Goal: Check status: Check status

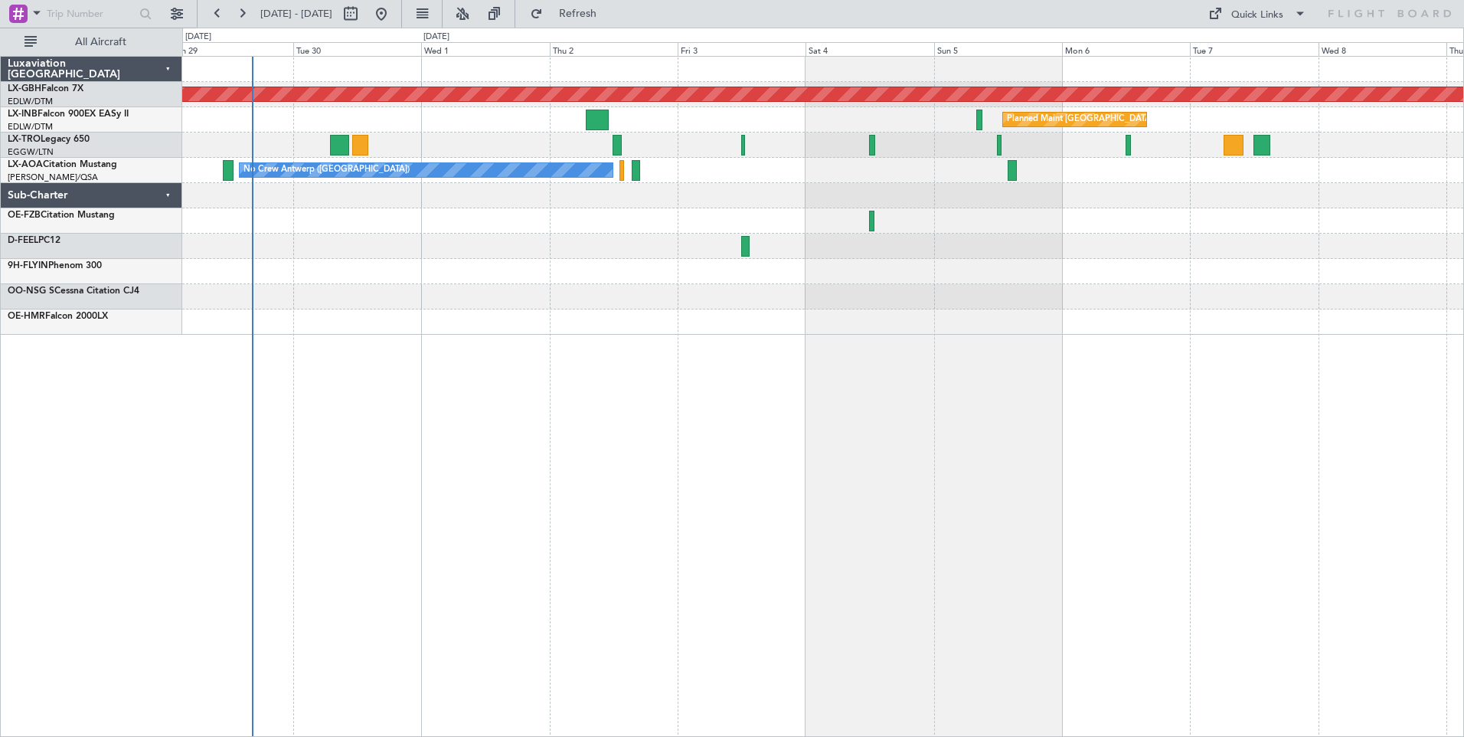
click at [932, 448] on div "Planned Maint Nurnberg Planned Maint [GEOGRAPHIC_DATA] ([GEOGRAPHIC_DATA]) Unpl…" at bounding box center [823, 396] width 1282 height 681
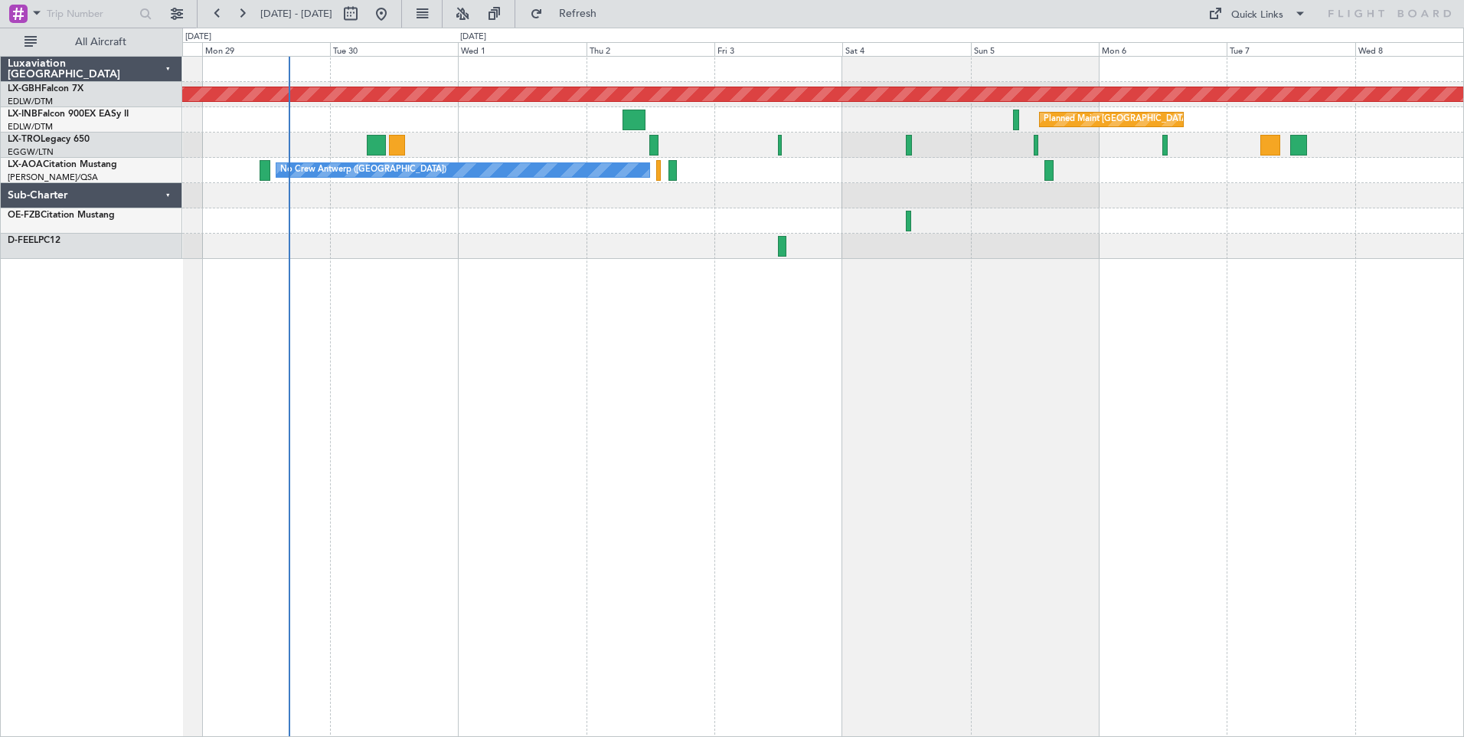
click at [759, 384] on div "Planned Maint Nurnberg Planned Maint [GEOGRAPHIC_DATA] ([GEOGRAPHIC_DATA]) Unpl…" at bounding box center [823, 396] width 1282 height 681
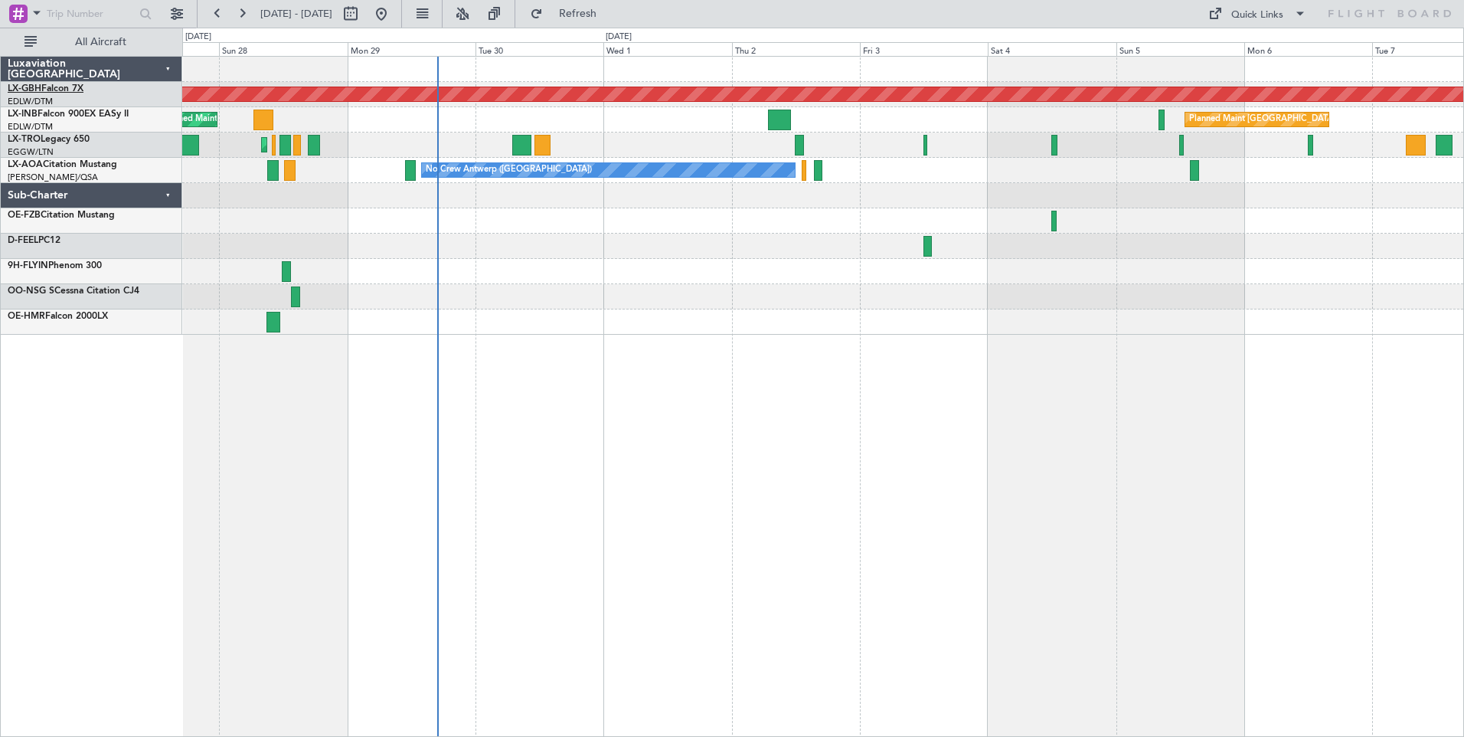
click at [62, 88] on link "LX-GBH Falcon 7X" at bounding box center [46, 88] width 76 height 9
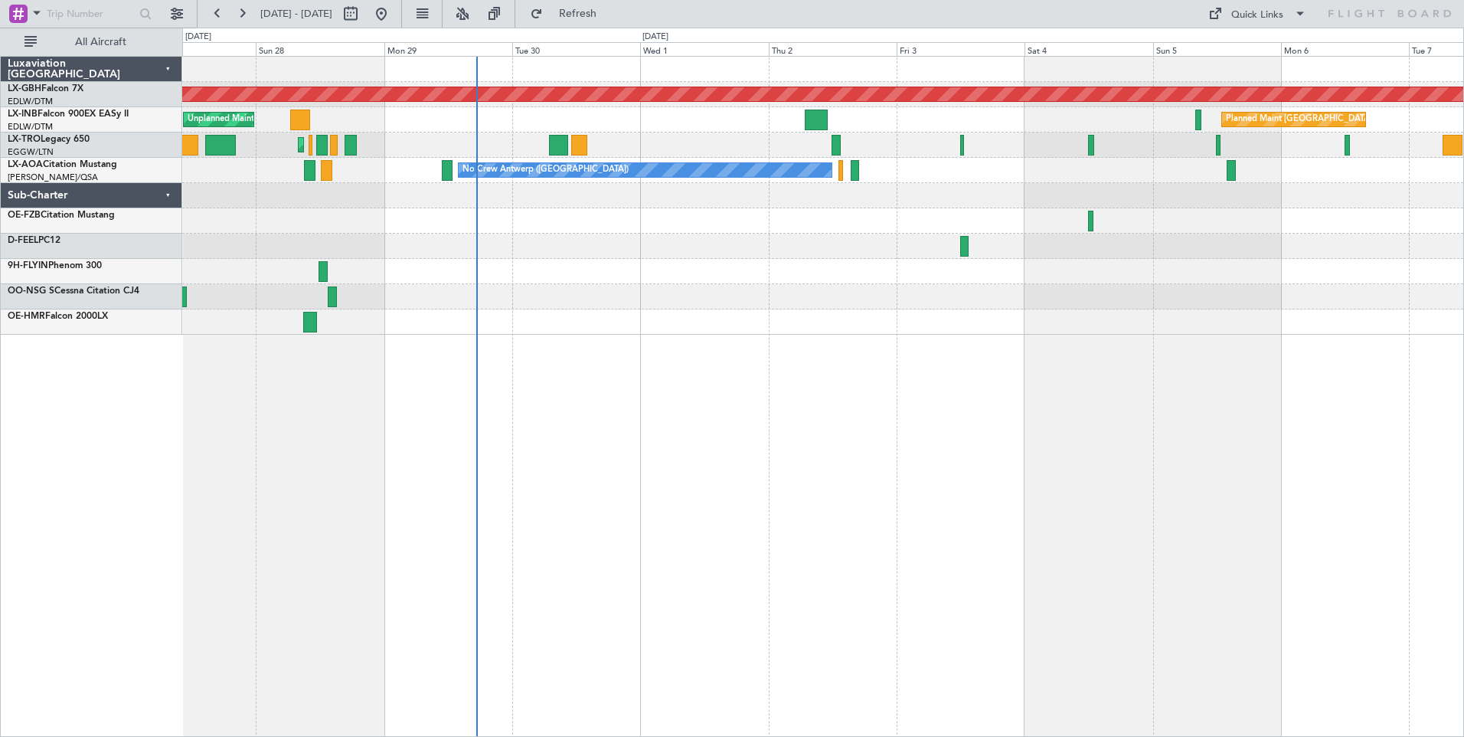
click at [908, 372] on div "Planned Maint Nurnberg Planned Maint [GEOGRAPHIC_DATA] ([GEOGRAPHIC_DATA]) Unpl…" at bounding box center [823, 396] width 1282 height 681
click at [47, 88] on link "LX-GBH Falcon 7X" at bounding box center [46, 88] width 76 height 9
click at [62, 112] on link "LX-INB Falcon 900EX EASy II" at bounding box center [68, 114] width 121 height 9
click at [38, 135] on span "LX-TRO" at bounding box center [24, 139] width 33 height 9
click at [71, 165] on link "LX-AOA Citation Mustang" at bounding box center [63, 164] width 110 height 9
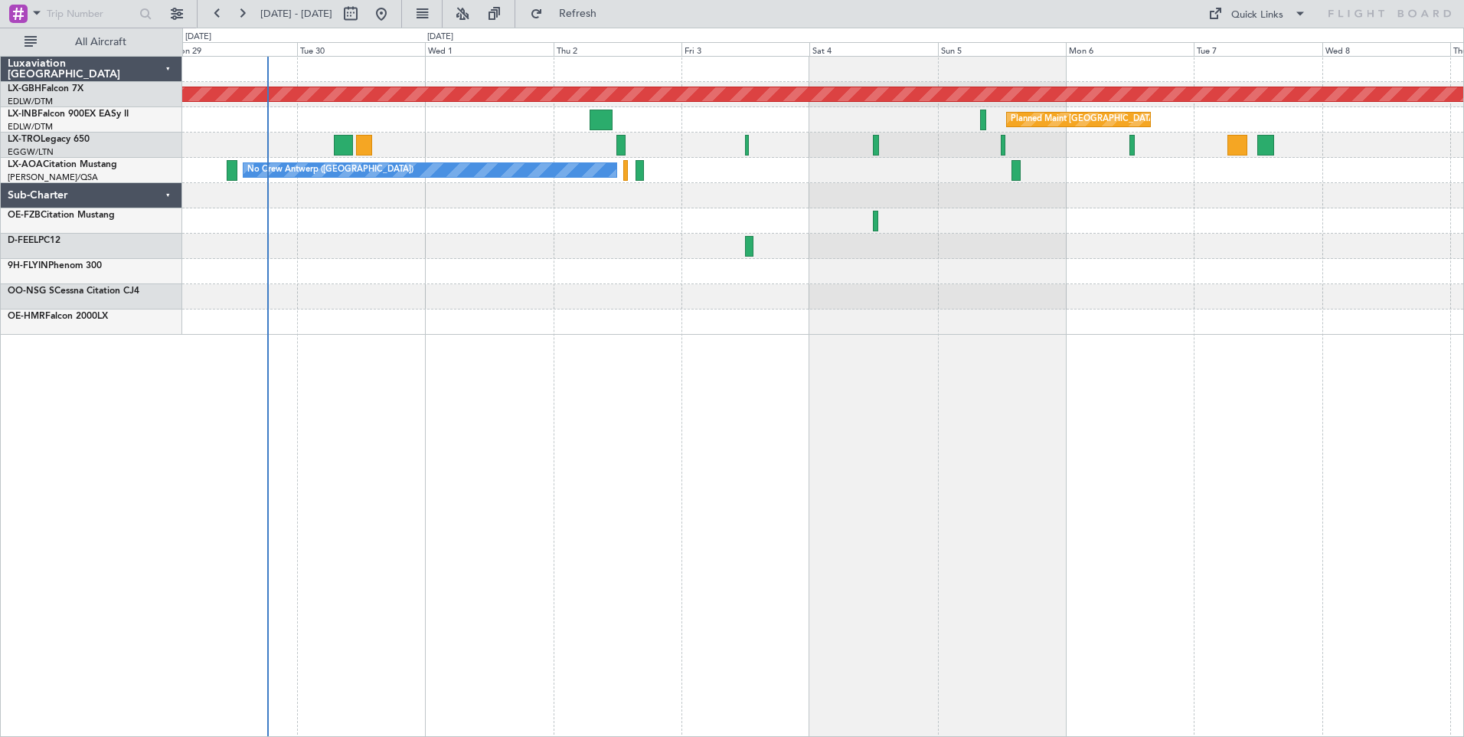
click at [517, 266] on div "Planned Maint Nurnberg Planned Maint [GEOGRAPHIC_DATA] ([GEOGRAPHIC_DATA]) Unpl…" at bounding box center [822, 196] width 1281 height 278
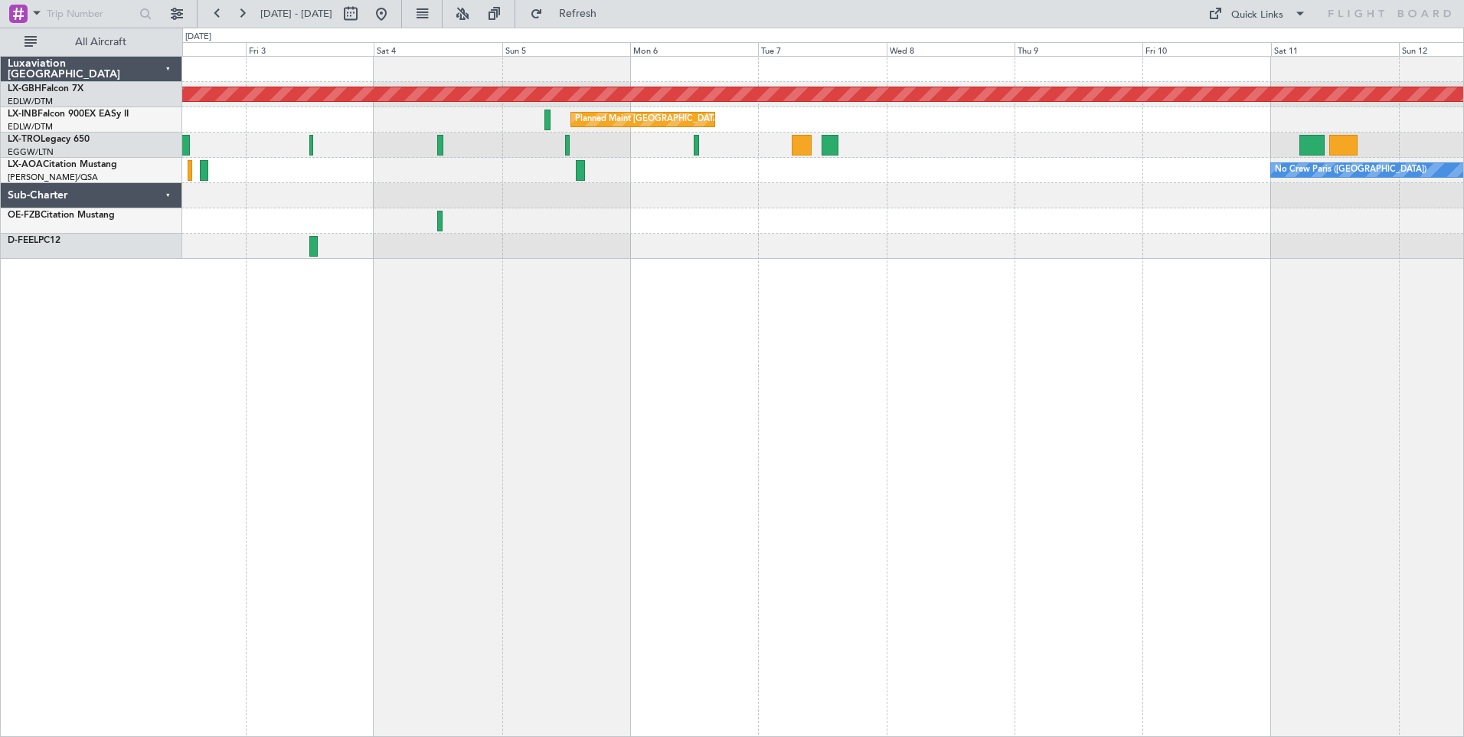
click at [567, 307] on div "Planned Maint Nurnberg Planned Maint [GEOGRAPHIC_DATA] ([GEOGRAPHIC_DATA]) Plan…" at bounding box center [823, 396] width 1282 height 681
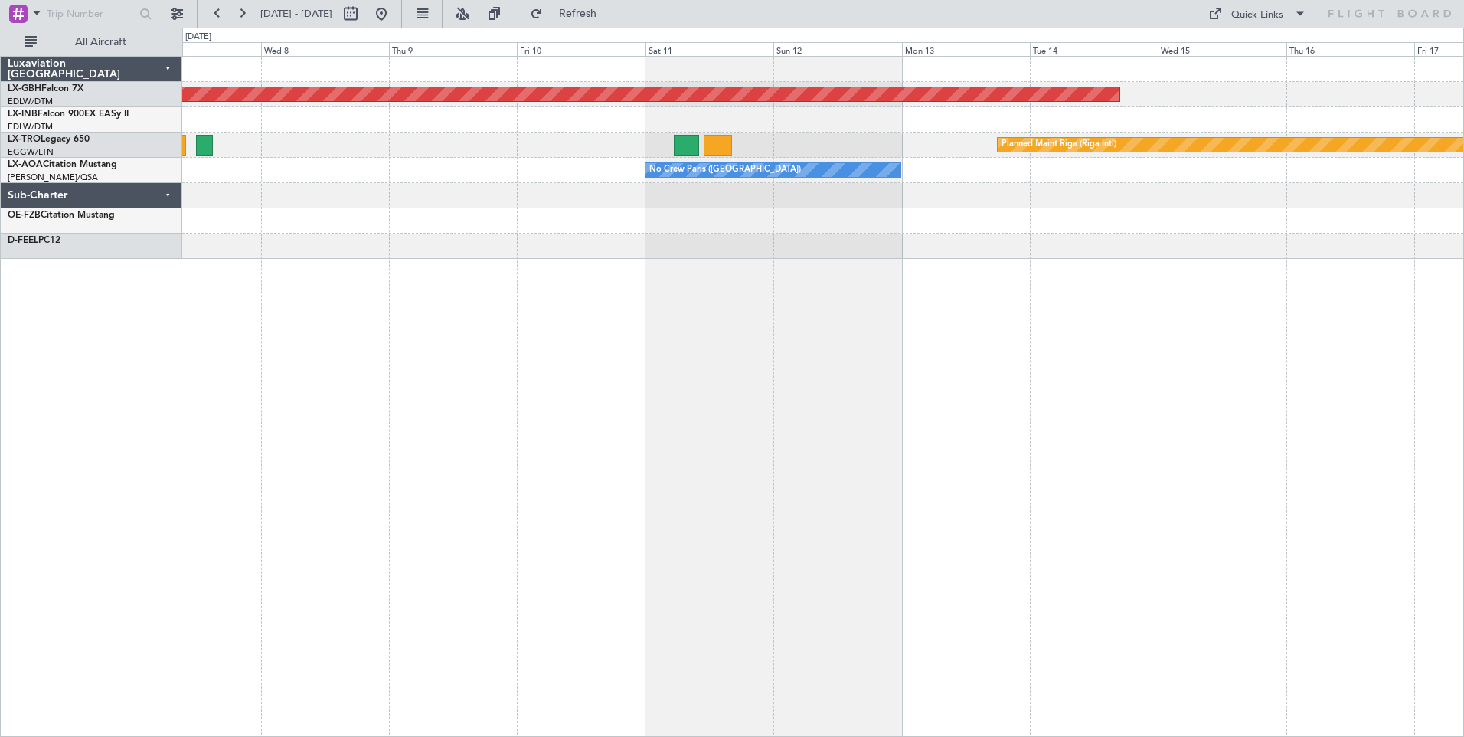
click at [486, 299] on div "Planned Maint Nurnberg Planned Maint [GEOGRAPHIC_DATA] ([GEOGRAPHIC_DATA]) Plan…" at bounding box center [823, 396] width 1282 height 681
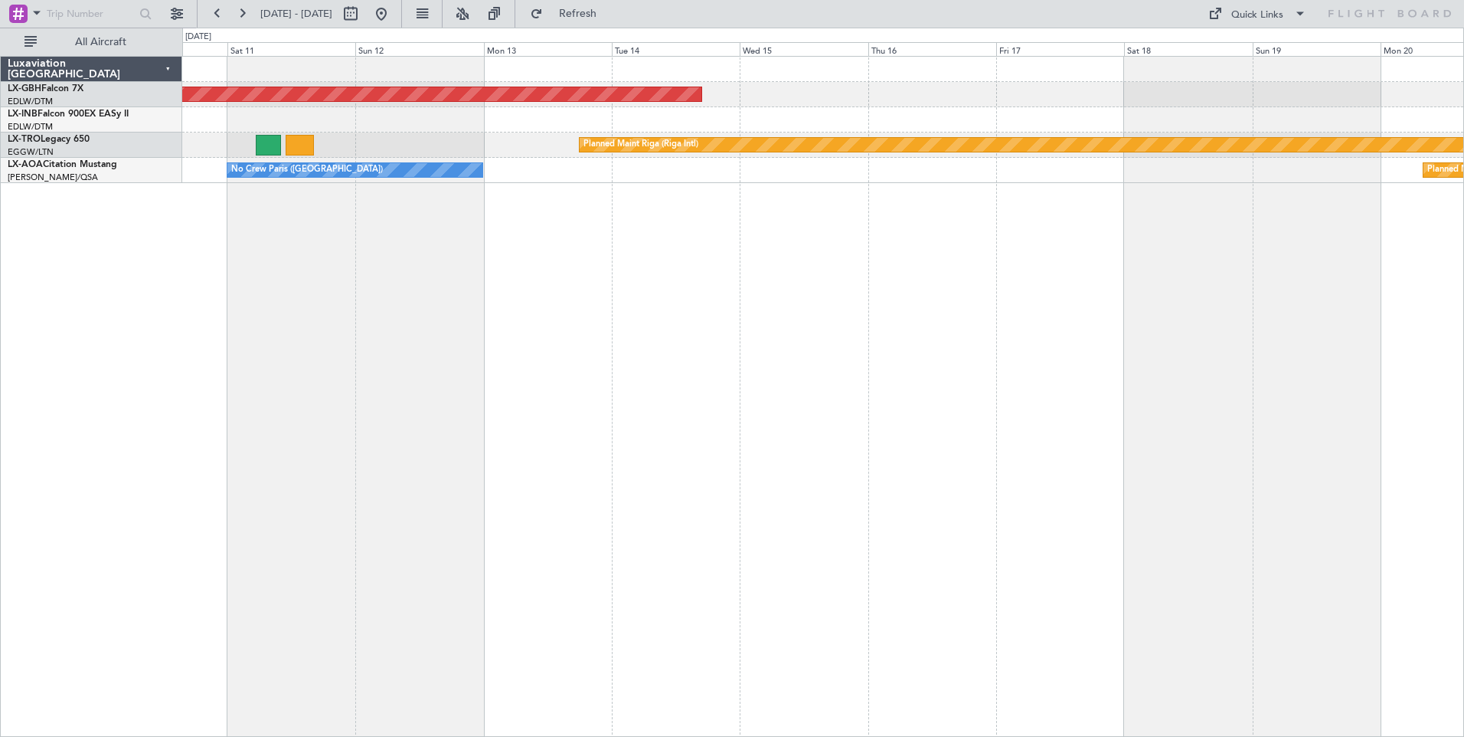
click at [537, 286] on div "Planned Maint Nurnberg Planned Maint [GEOGRAPHIC_DATA] (Riga Intl) No Crew [GEO…" at bounding box center [823, 396] width 1282 height 681
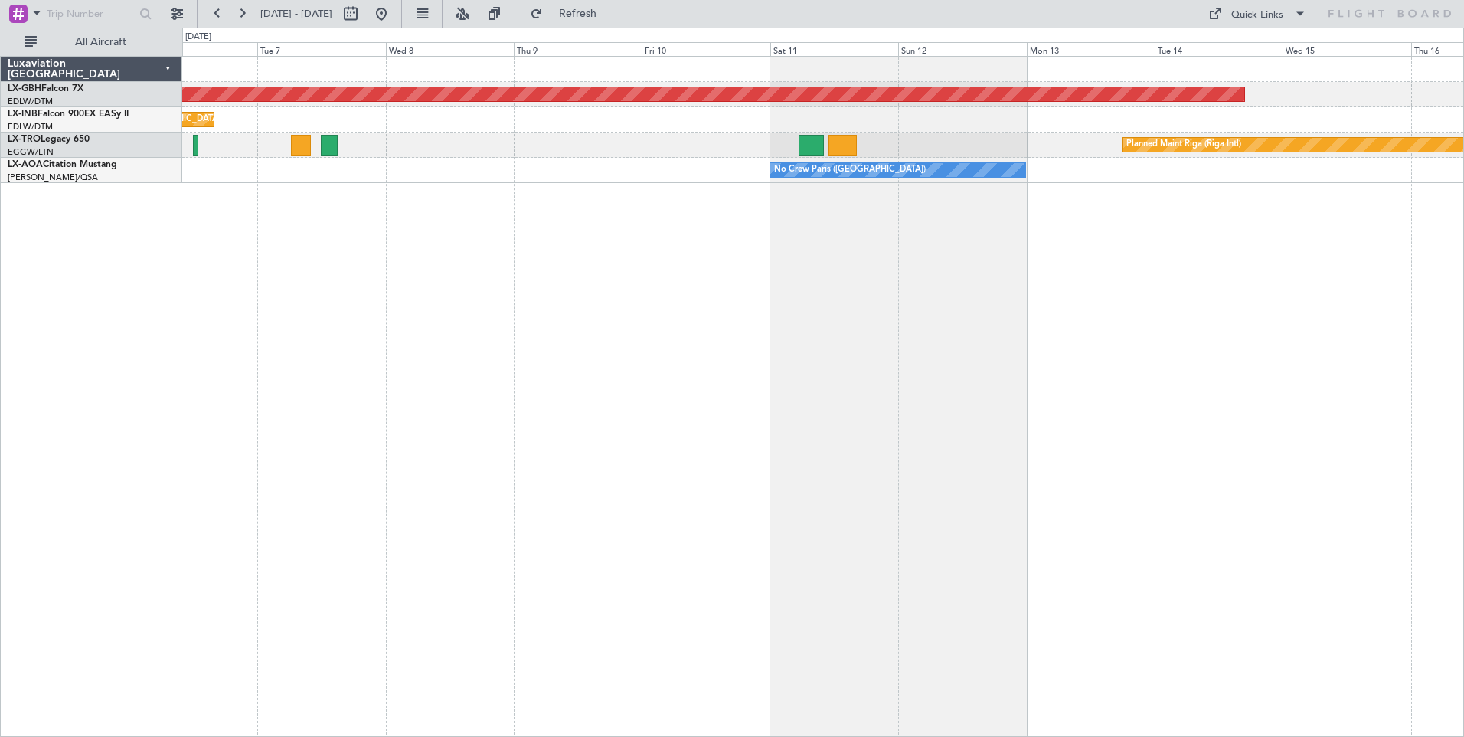
click at [1002, 303] on div "Planned Maint Nurnberg Planned Maint [GEOGRAPHIC_DATA] ([GEOGRAPHIC_DATA]) Plan…" at bounding box center [823, 396] width 1282 height 681
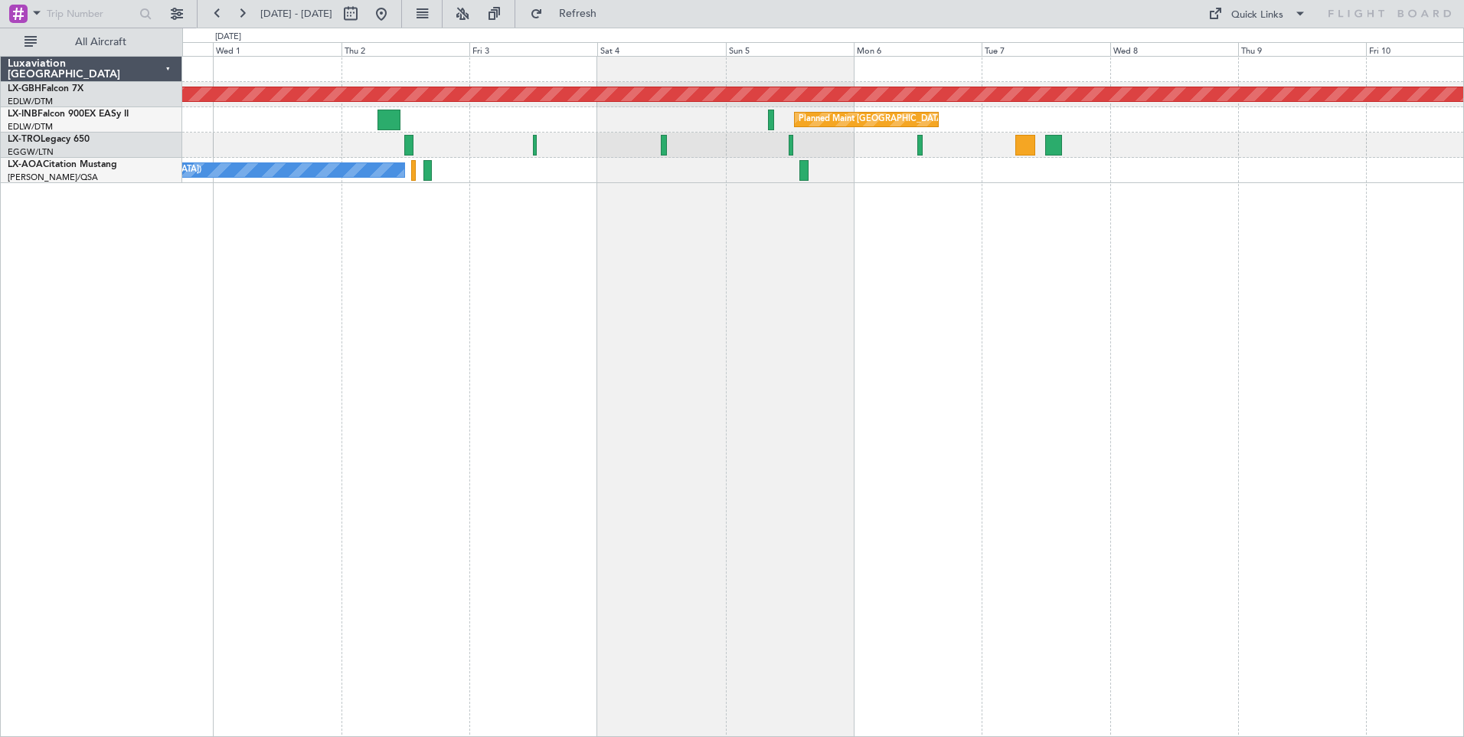
click at [1113, 294] on div "Planned Maint Nurnberg Planned Maint [GEOGRAPHIC_DATA] ([GEOGRAPHIC_DATA]) Plan…" at bounding box center [823, 396] width 1282 height 681
